Goal: Task Accomplishment & Management: Complete application form

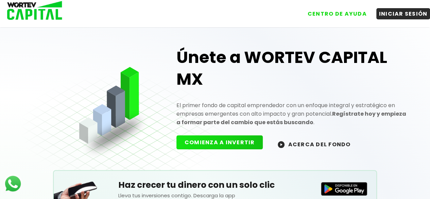
click at [224, 139] on button "COMIENZA A INVERTIR" at bounding box center [219, 142] width 87 height 14
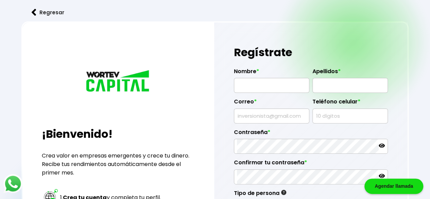
click at [284, 84] on input "text" at bounding box center [271, 85] width 69 height 14
type input "ISRAEL"
click at [335, 85] on input "text" at bounding box center [349, 85] width 69 height 14
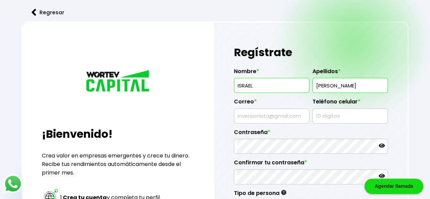
type input "[PERSON_NAME]"
click at [284, 113] on input "text" at bounding box center [271, 116] width 69 height 14
type input "[EMAIL_ADDRESS][PERSON_NAME][DOMAIN_NAME]"
click at [339, 115] on input "text" at bounding box center [349, 116] width 69 height 14
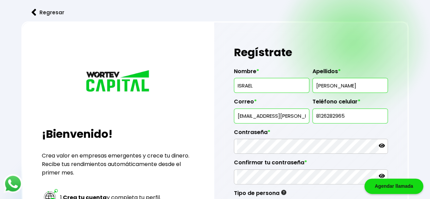
type input "8126282965"
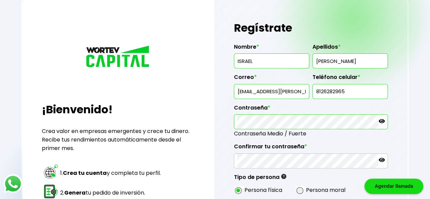
scroll to position [34, 0]
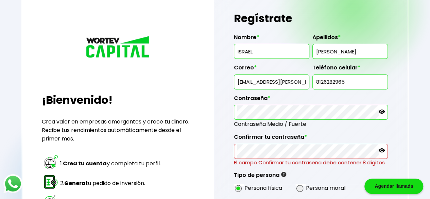
click at [221, 109] on div "Regístrate Nombre * ISRAEL Apellidos * [PERSON_NAME] Correo * [EMAIL_ADDRESS][P…" at bounding box center [310, 145] width 193 height 315
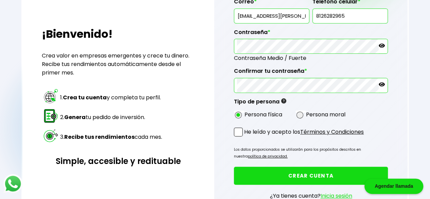
scroll to position [102, 0]
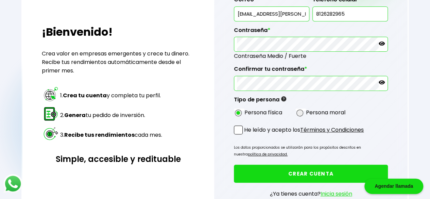
click at [241, 127] on span at bounding box center [238, 129] width 9 height 9
click at [245, 135] on input "He leído y acepto los Términos y Condiciones" at bounding box center [245, 135] width 0 height 0
click at [300, 170] on button "CREAR CUENTA" at bounding box center [311, 173] width 154 height 18
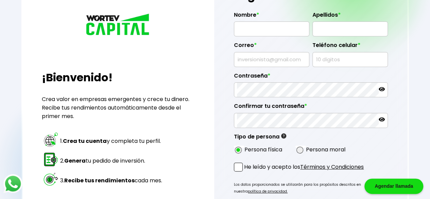
scroll to position [102, 0]
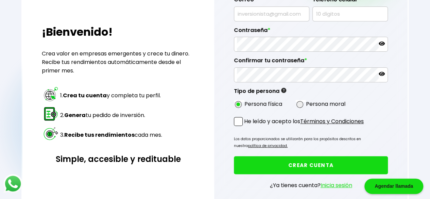
click at [328, 182] on link "Inicia sesión" at bounding box center [336, 185] width 32 height 8
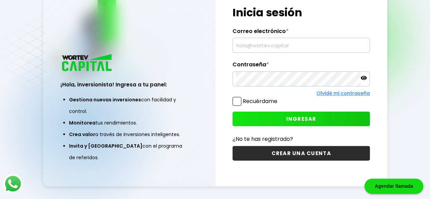
scroll to position [34, 0]
click at [269, 47] on input "text" at bounding box center [300, 45] width 131 height 14
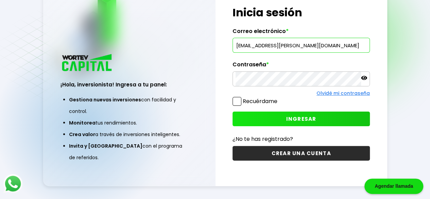
type input "[EMAIL_ADDRESS][PERSON_NAME][DOMAIN_NAME]"
drag, startPoint x: 237, startPoint y: 100, endPoint x: 265, endPoint y: 116, distance: 32.1
click at [237, 101] on span at bounding box center [236, 101] width 9 height 9
click at [279, 98] on input "Recuérdame" at bounding box center [279, 98] width 0 height 0
click at [296, 117] on span "INGRESAR" at bounding box center [301, 118] width 30 height 7
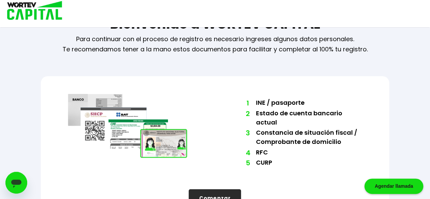
scroll to position [42, 0]
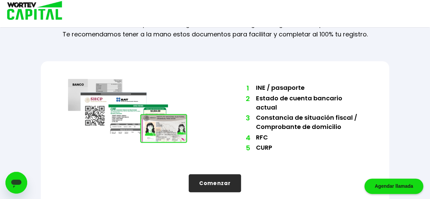
click at [211, 177] on button "Comenzar" at bounding box center [215, 183] width 52 height 18
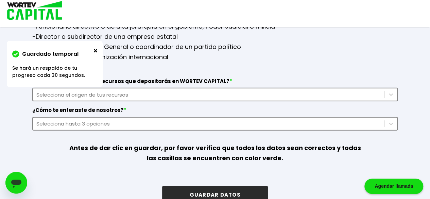
scroll to position [986, 0]
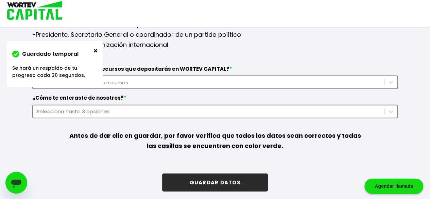
click at [95, 49] on img at bounding box center [95, 50] width 3 height 3
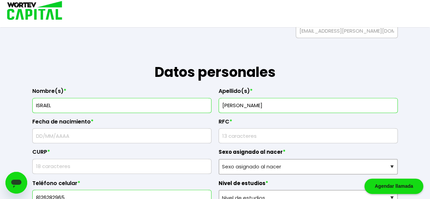
scroll to position [0, 0]
